Goal: Check status: Check status

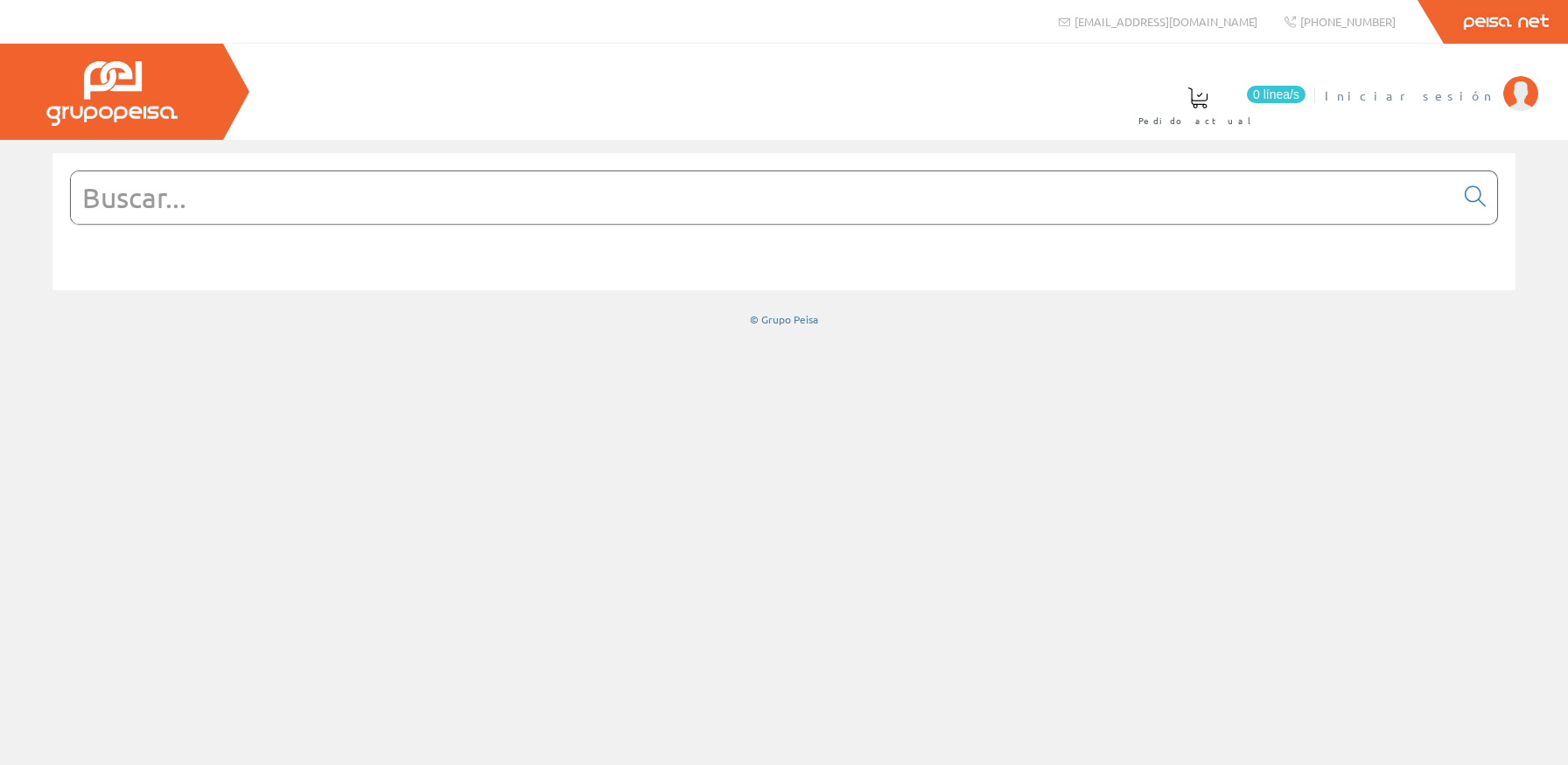
click at [1464, 90] on span "Iniciar sesión" at bounding box center [1409, 95] width 170 height 18
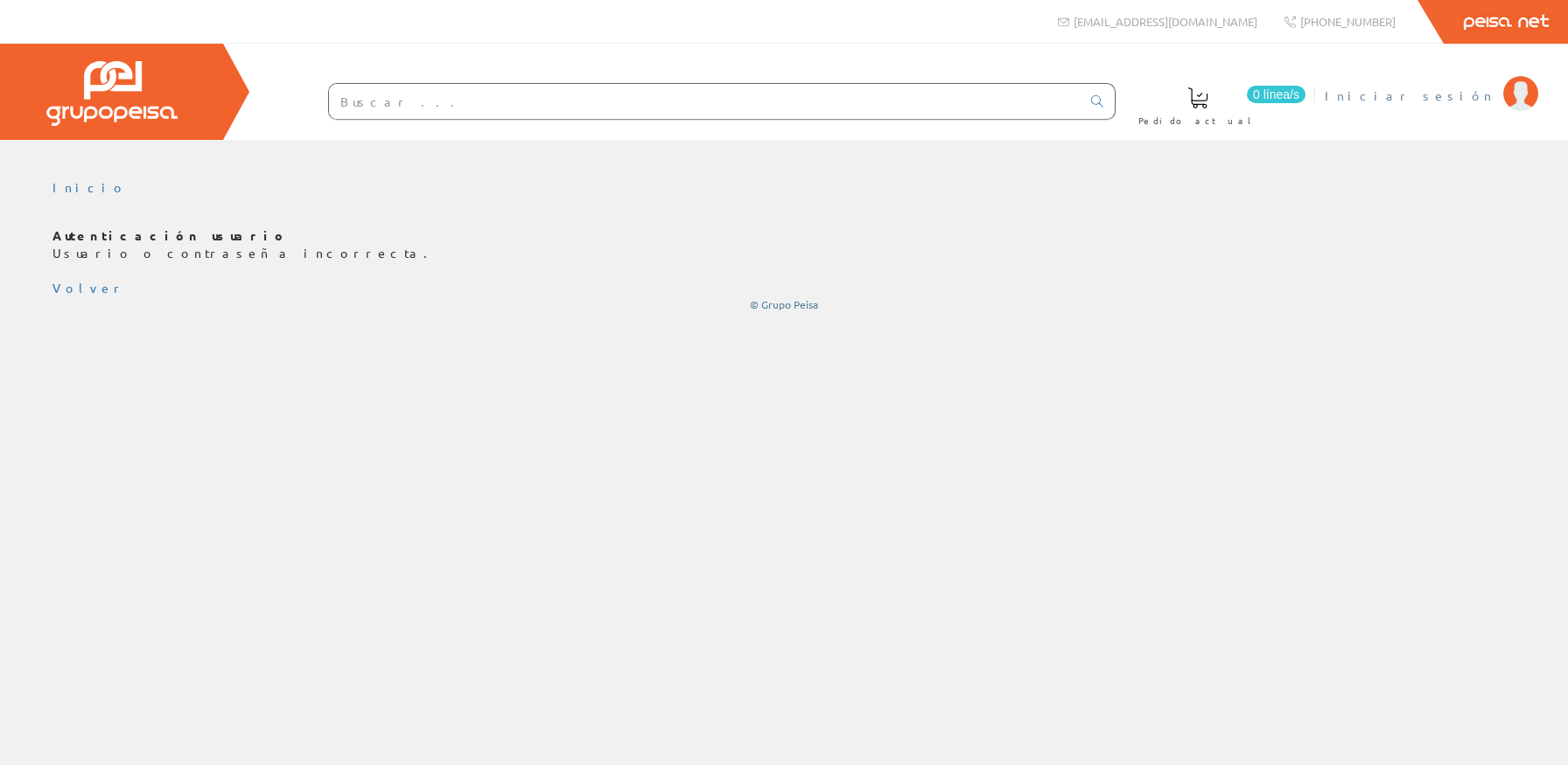
click at [1480, 89] on span "Iniciar sesión" at bounding box center [1409, 95] width 170 height 18
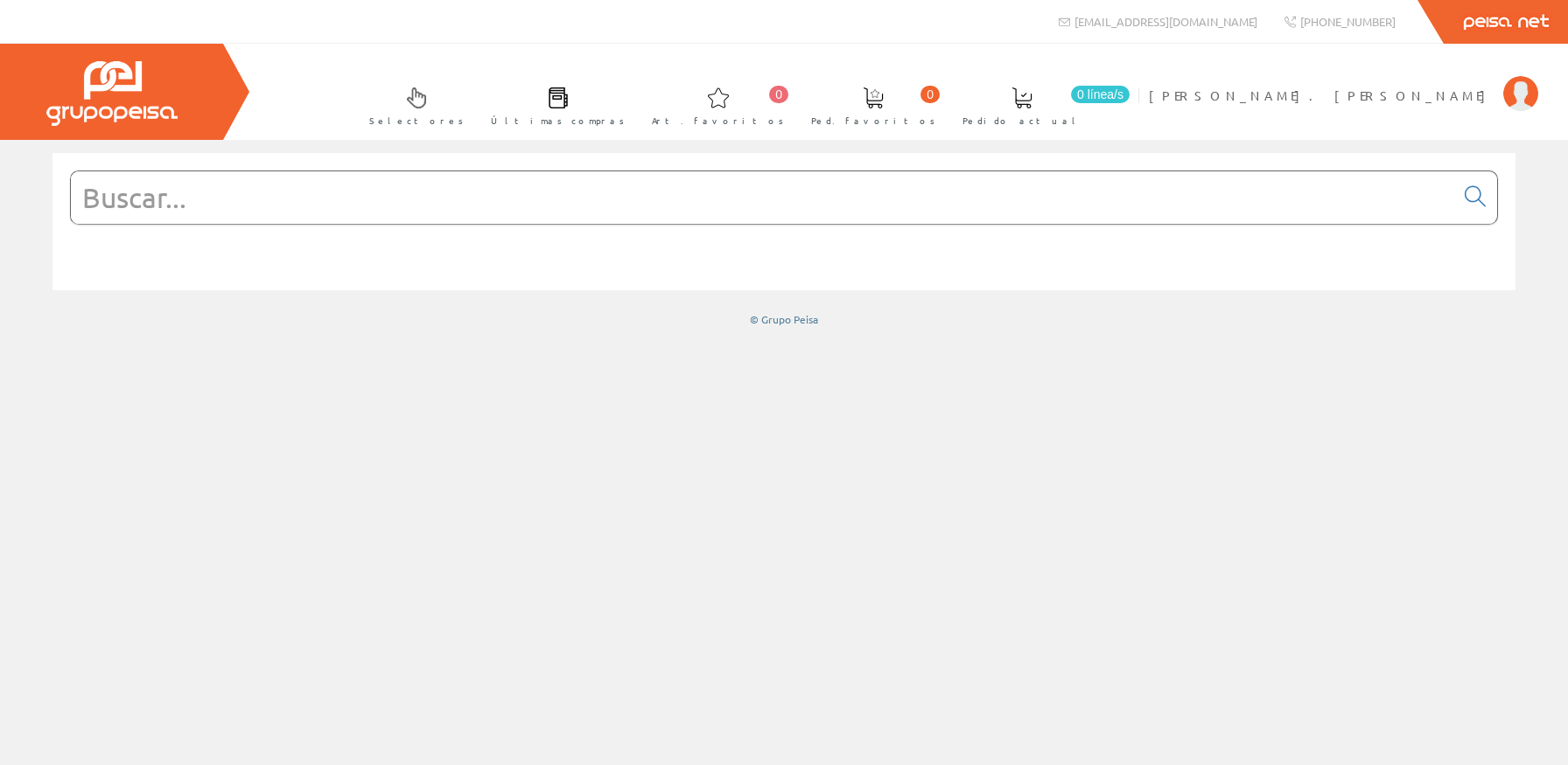
click at [726, 213] on input "text" at bounding box center [763, 197] width 1383 height 52
click at [1469, 91] on span "Juan Vte. Francés" at bounding box center [1322, 95] width 346 height 18
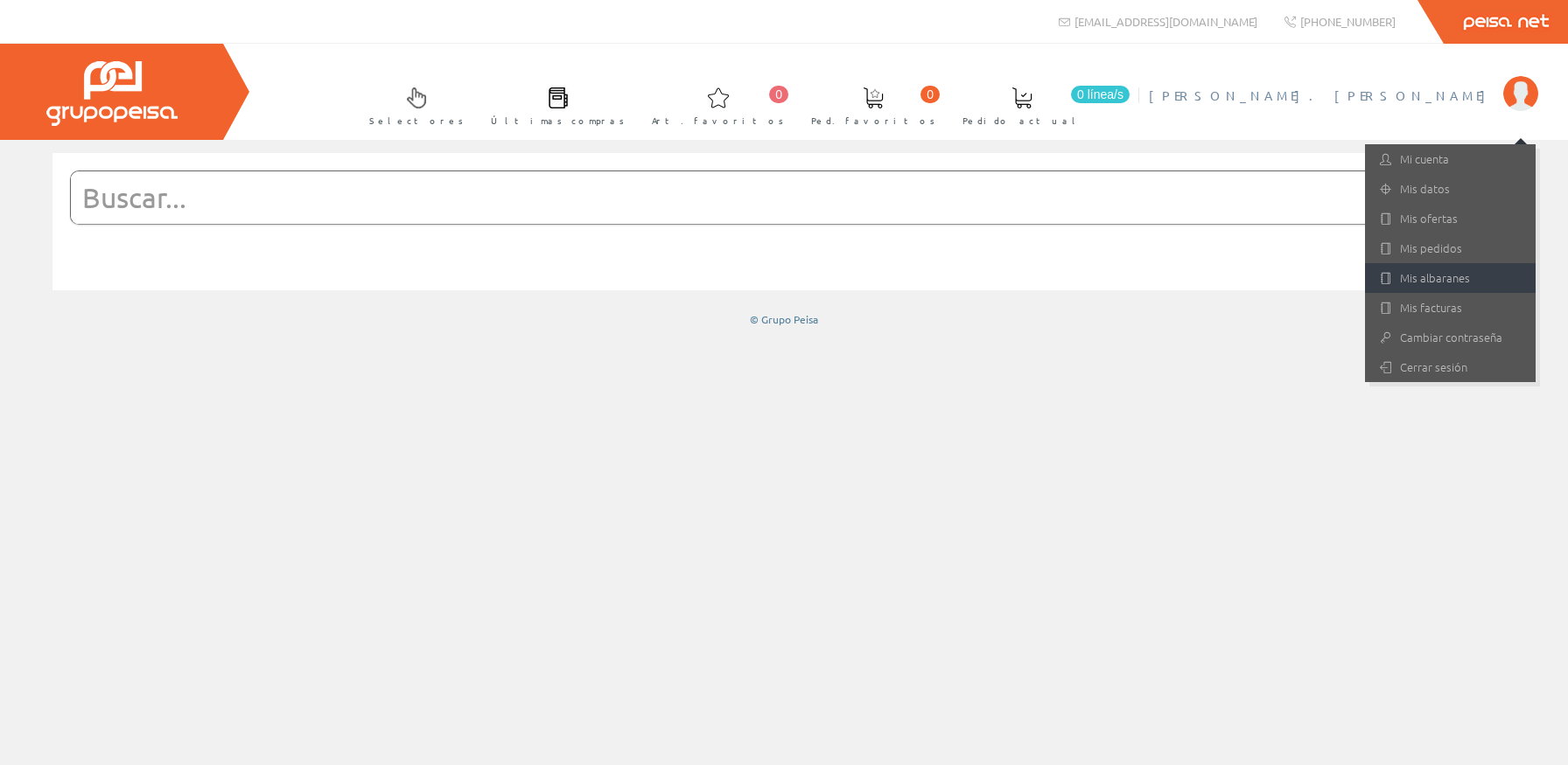
click at [1469, 285] on link "Mis albaranes" at bounding box center [1451, 277] width 171 height 29
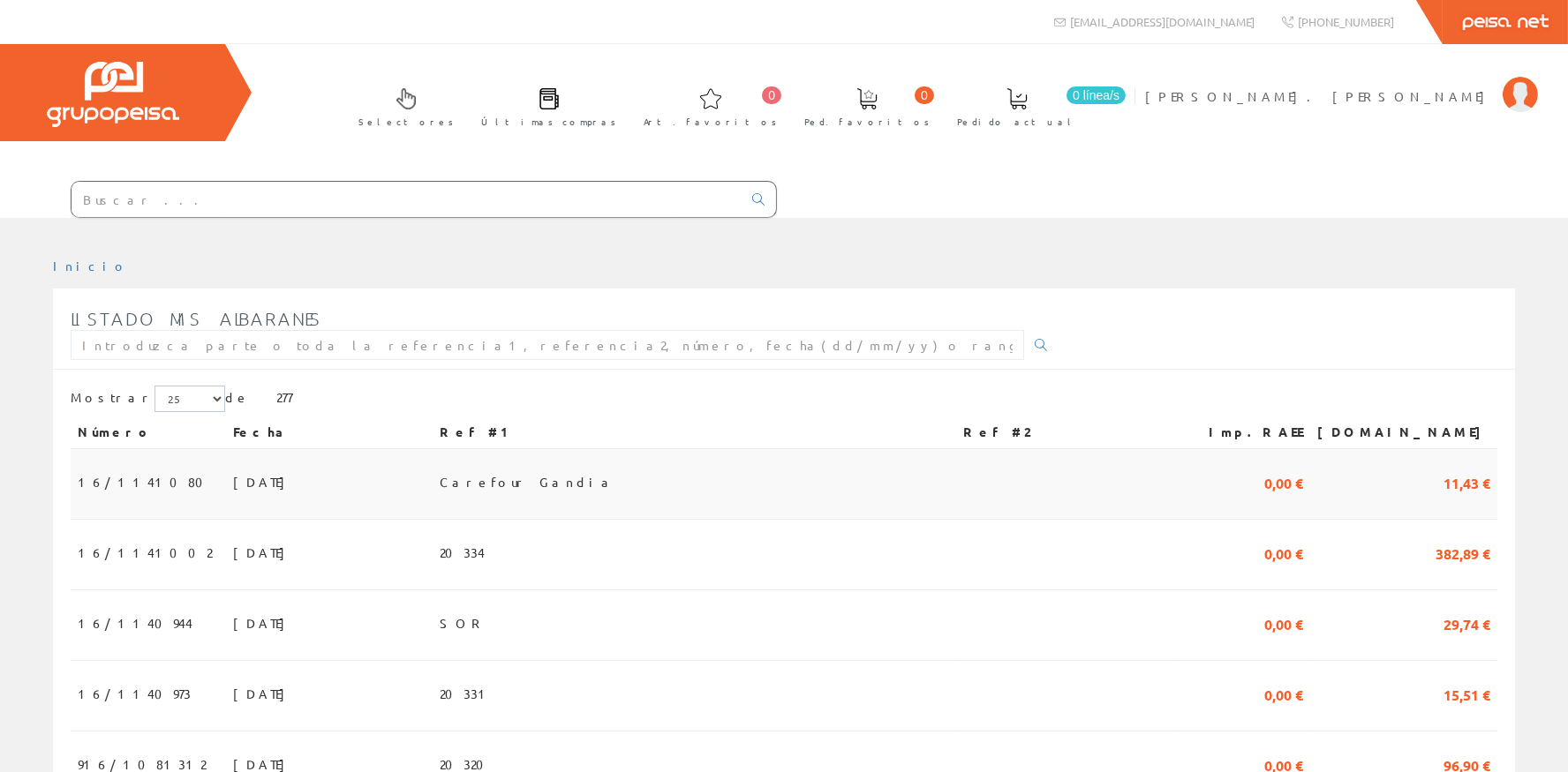
click at [292, 481] on td "[DATE]" at bounding box center [329, 484] width 206 height 71
